Goal: Information Seeking & Learning: Understand process/instructions

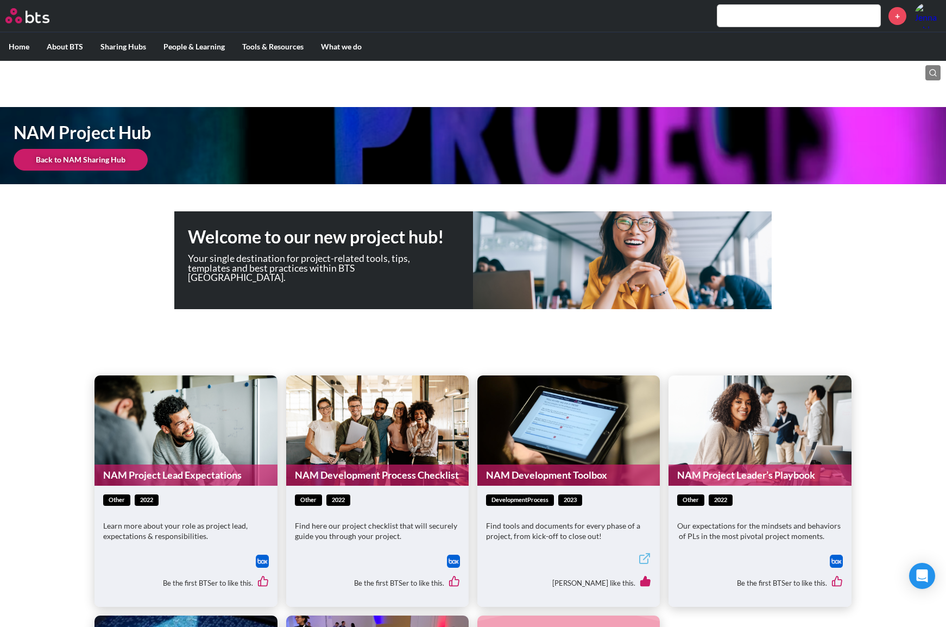
click at [523, 476] on link "NAM Development Toolbox" at bounding box center [568, 474] width 182 height 21
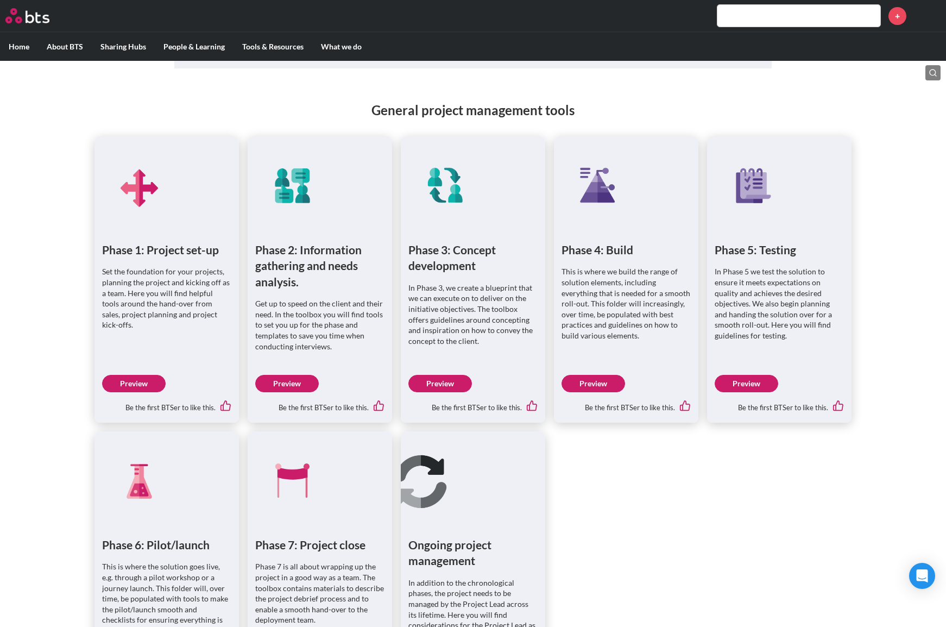
scroll to position [487, 0]
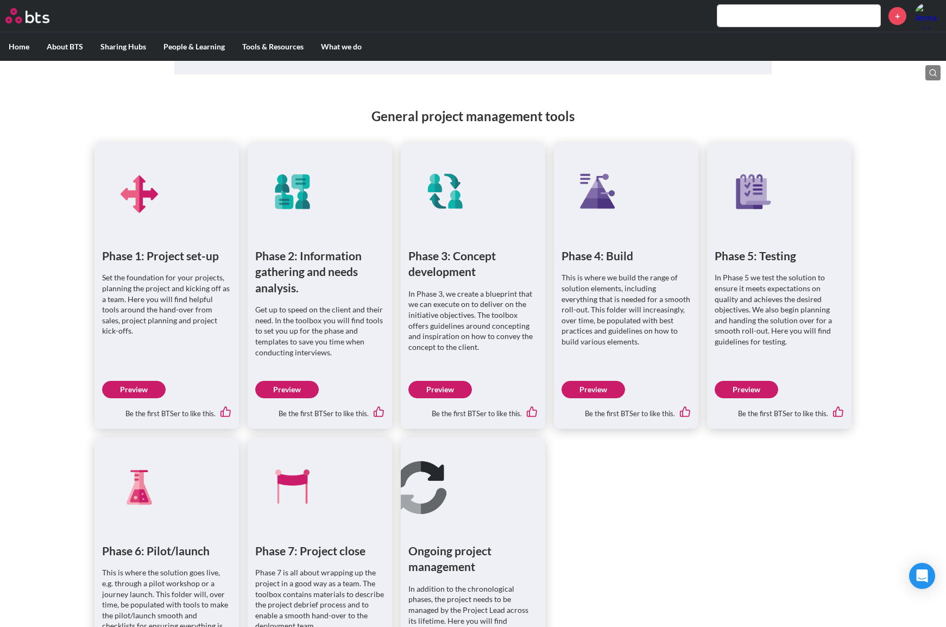
click at [768, 541] on ul "Phase 1: Project set-up Set the foundation for your projects, planning the proj…" at bounding box center [472, 435] width 757 height 586
click at [48, 97] on div "General project management tools Phase 1: Project set-up Set the foundation for…" at bounding box center [473, 406] width 946 height 643
